Goal: Information Seeking & Learning: Understand process/instructions

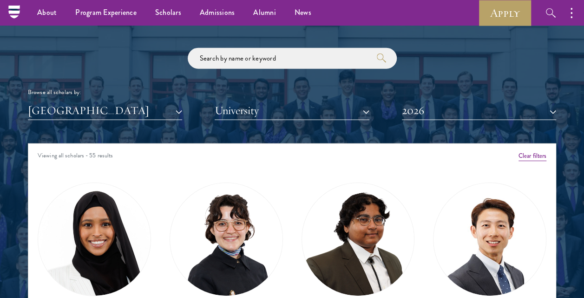
scroll to position [837, 0]
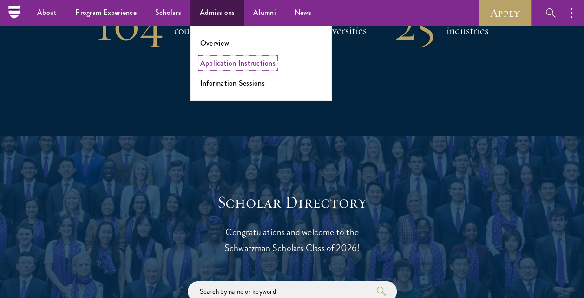
click at [208, 67] on link "Application Instructions" at bounding box center [237, 63] width 75 height 11
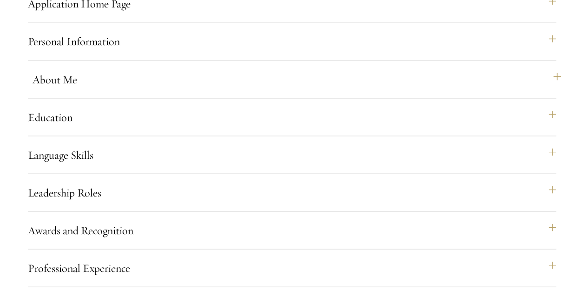
scroll to position [837, 0]
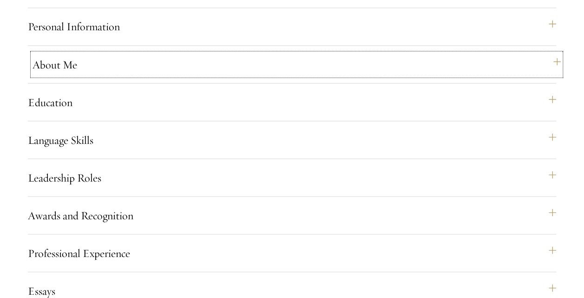
click at [99, 75] on button "About Me" at bounding box center [297, 64] width 529 height 22
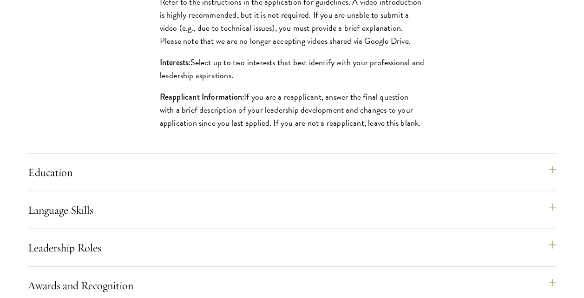
scroll to position [1162, 0]
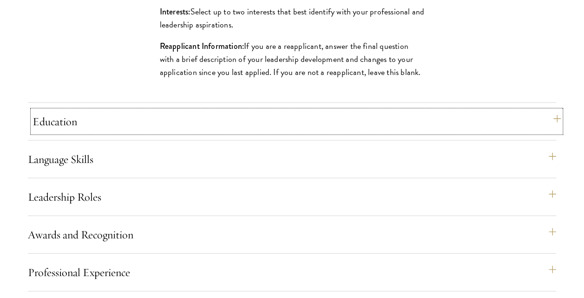
click at [125, 132] on button "Education" at bounding box center [297, 121] width 529 height 22
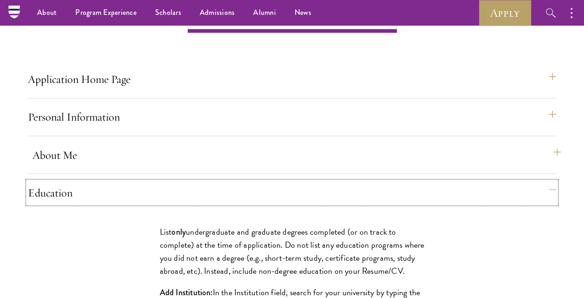
scroll to position [744, 0]
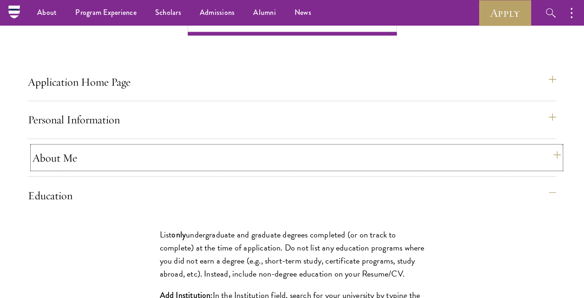
click at [139, 168] on button "About Me" at bounding box center [297, 157] width 529 height 22
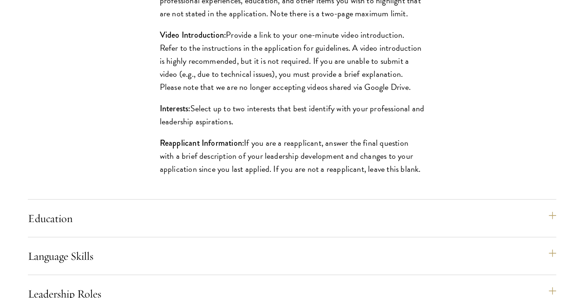
scroll to position [1162, 0]
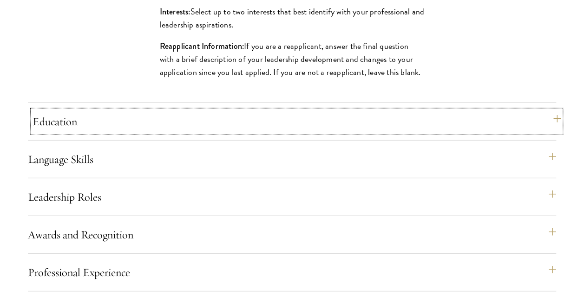
click at [98, 132] on button "Education" at bounding box center [297, 121] width 529 height 22
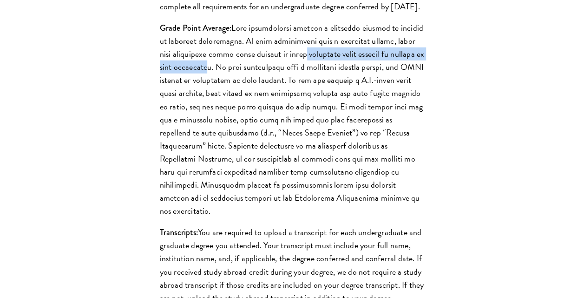
drag, startPoint x: 327, startPoint y: 97, endPoint x: 238, endPoint y: 103, distance: 89.5
click at [238, 103] on p "Grade Point Average:" at bounding box center [292, 119] width 265 height 196
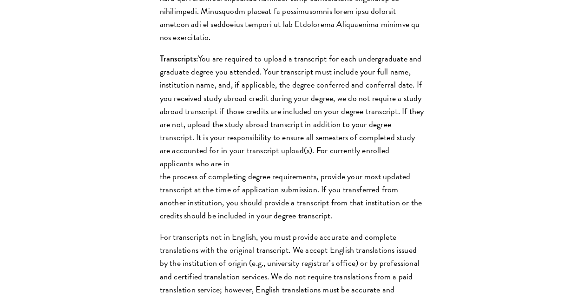
scroll to position [1348, 0]
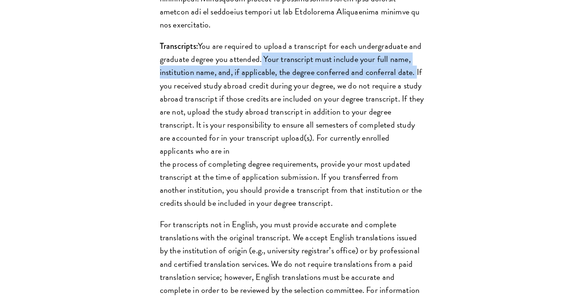
drag, startPoint x: 260, startPoint y: 88, endPoint x: 413, endPoint y: 103, distance: 153.7
click at [413, 103] on p "Transcripts: You are required to upload a transcript for each undergraduate and…" at bounding box center [292, 125] width 265 height 170
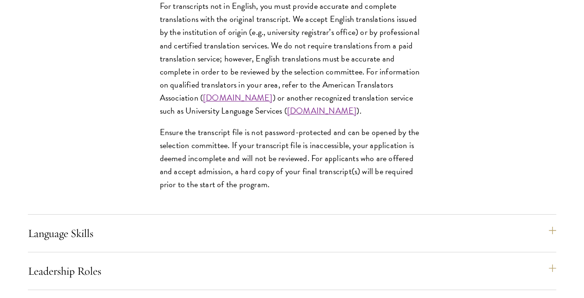
scroll to position [1581, 0]
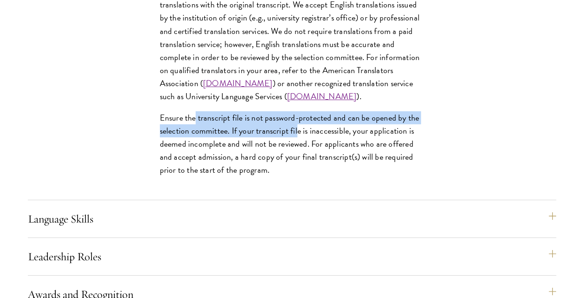
drag, startPoint x: 195, startPoint y: 147, endPoint x: 302, endPoint y: 153, distance: 107.1
click at [302, 153] on p "Ensure the transcript file is not password-protected and can be opened by the s…" at bounding box center [292, 143] width 265 height 65
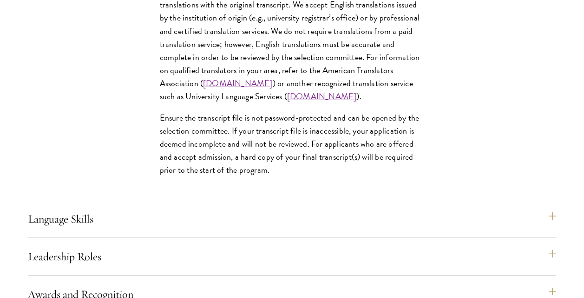
drag, startPoint x: 302, startPoint y: 153, endPoint x: 222, endPoint y: 183, distance: 84.7
click at [222, 176] on p "Ensure the transcript file is not password-protected and can be opened by the s…" at bounding box center [292, 143] width 265 height 65
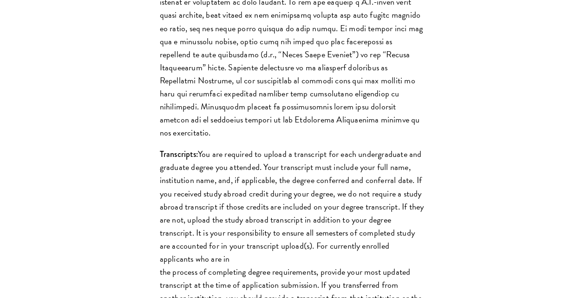
scroll to position [1255, 0]
